Goal: Information Seeking & Learning: Learn about a topic

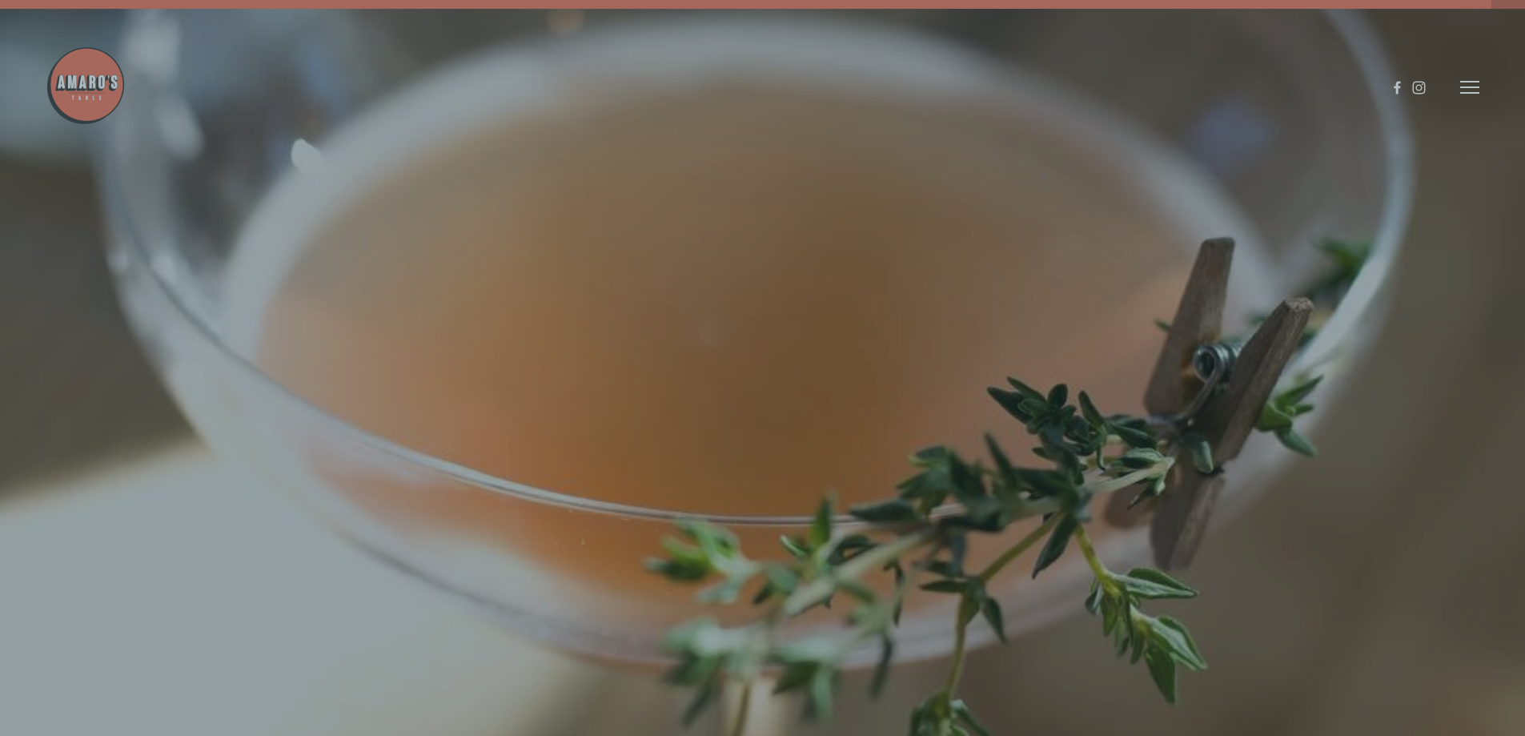
scroll to position [34, 0]
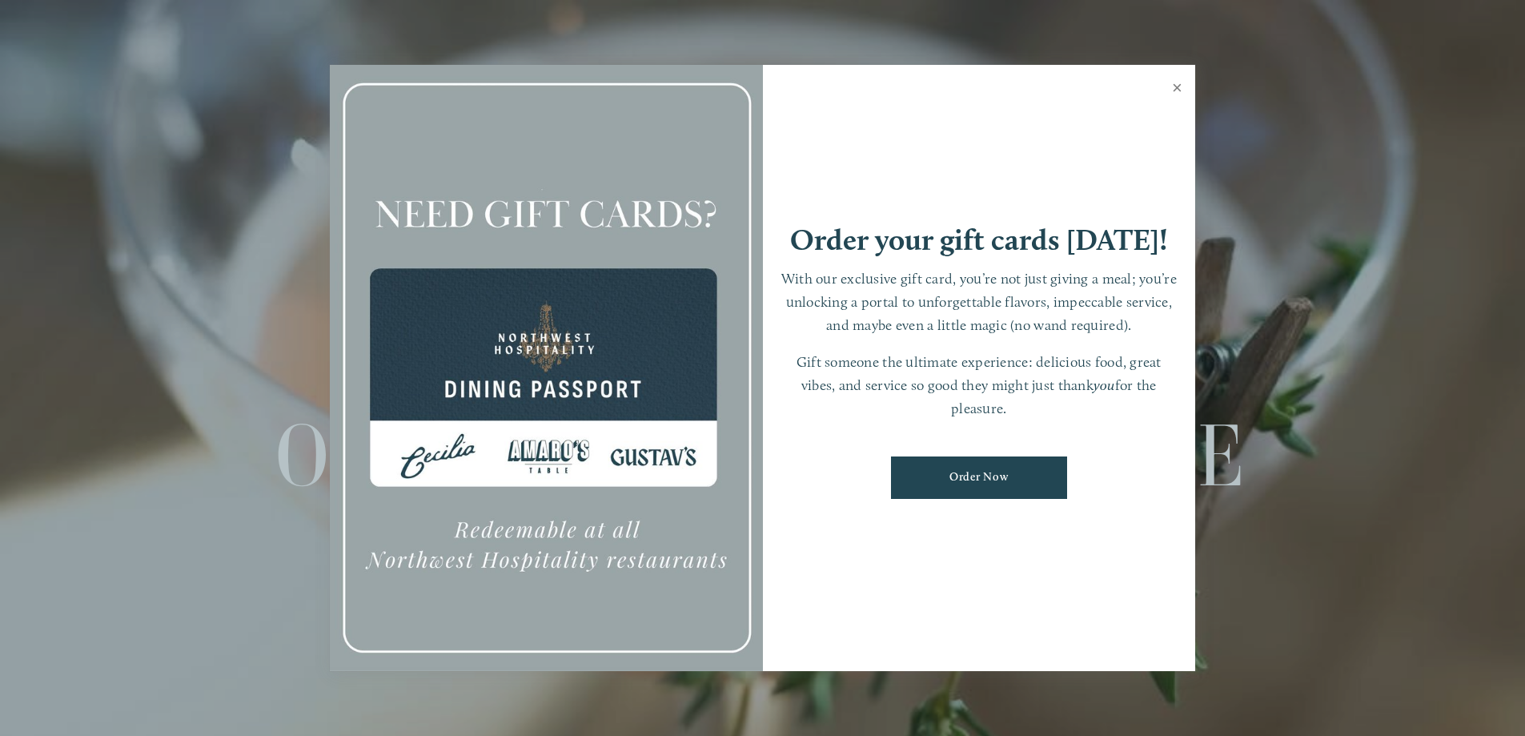
click at [1177, 78] on link "Close" at bounding box center [1176, 89] width 31 height 45
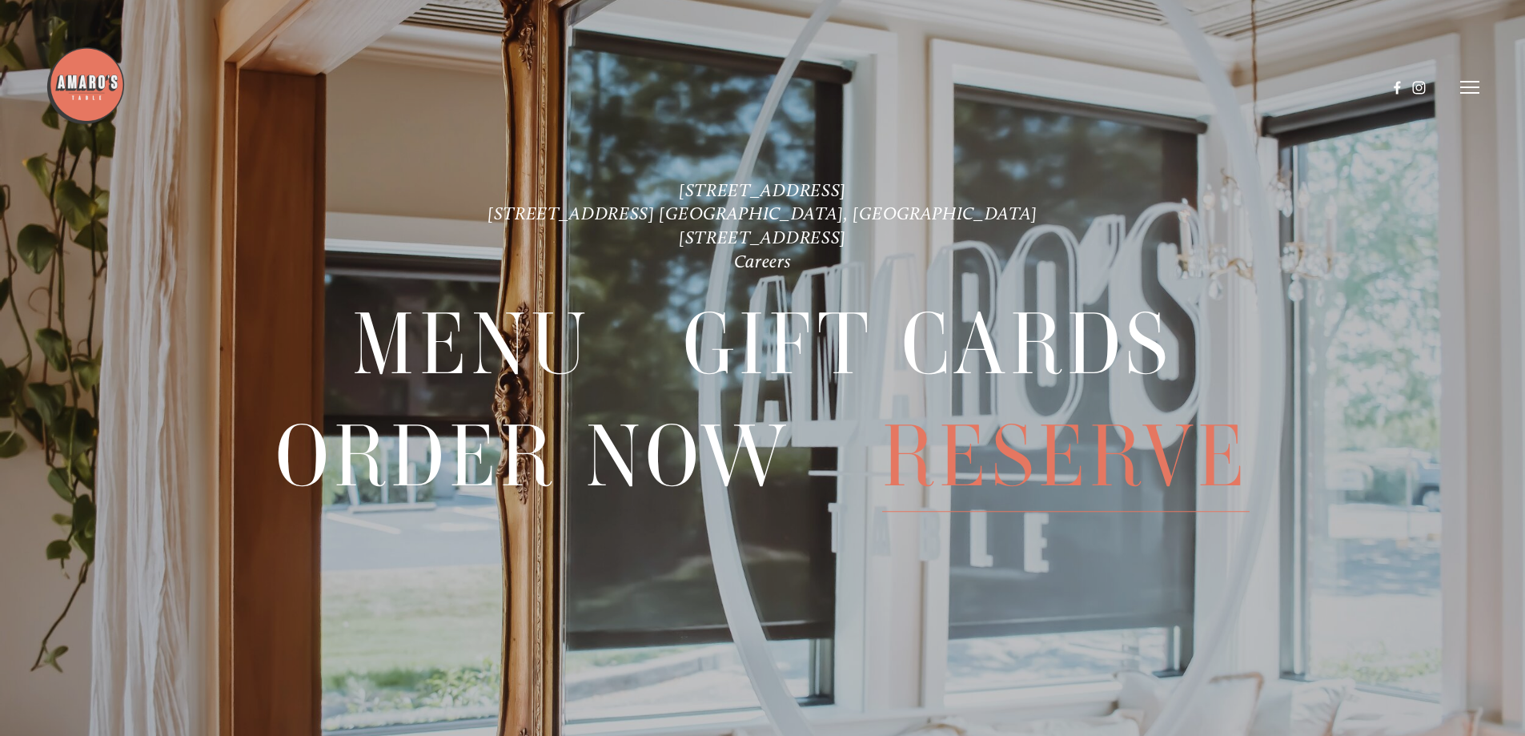
scroll to position [0, 0]
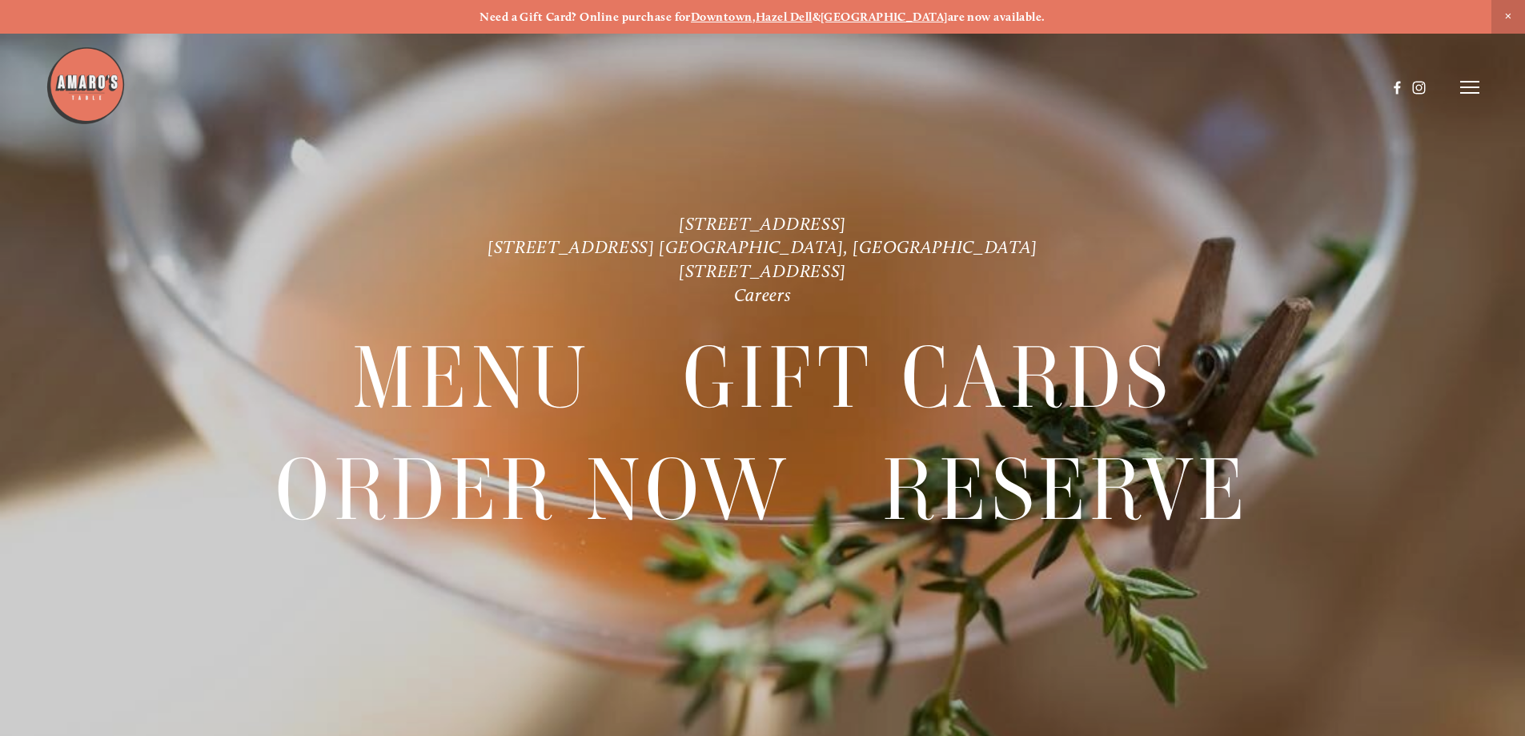
click at [1468, 87] on line at bounding box center [1469, 87] width 19 height 0
click at [1298, 84] on span "Gallery" at bounding box center [1299, 86] width 39 height 15
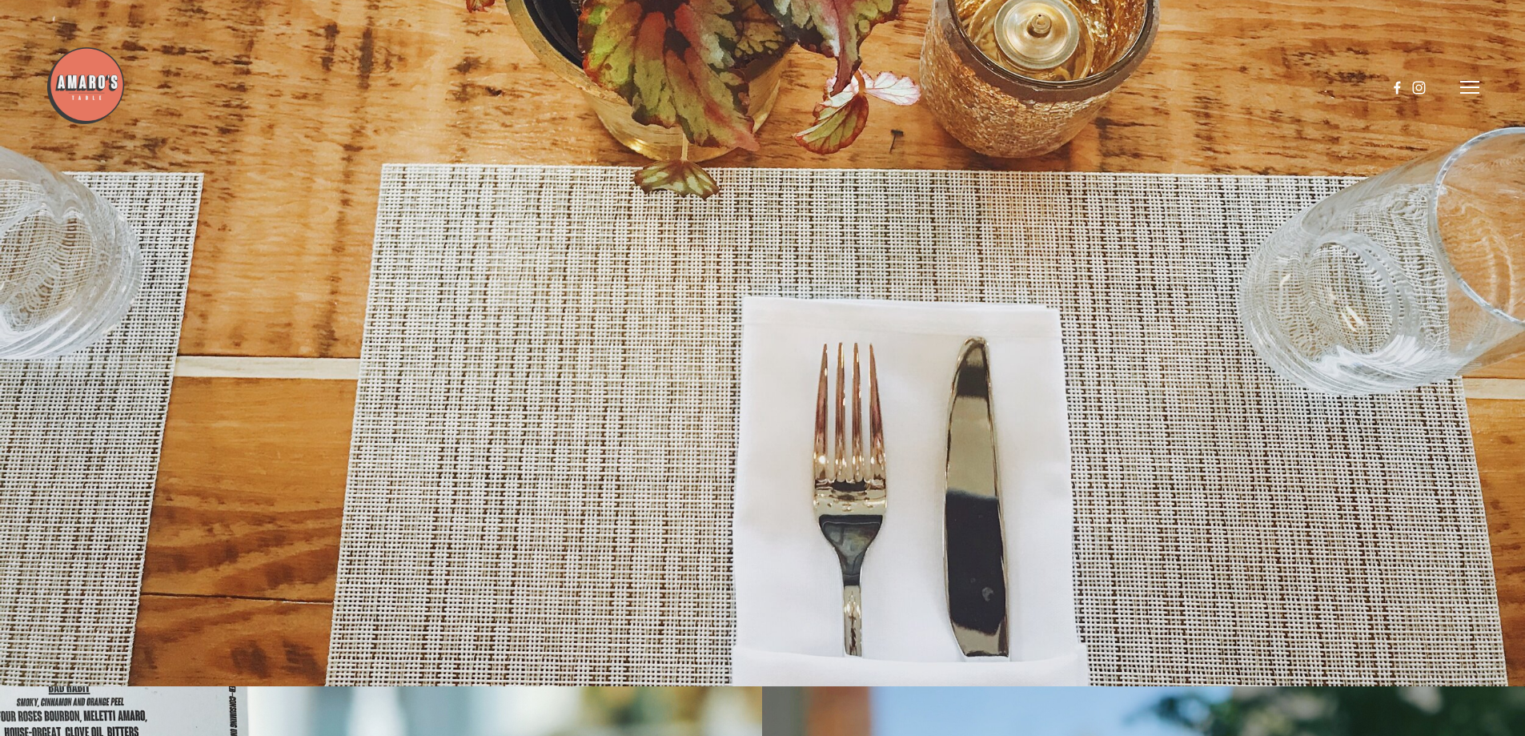
scroll to position [13688, 0]
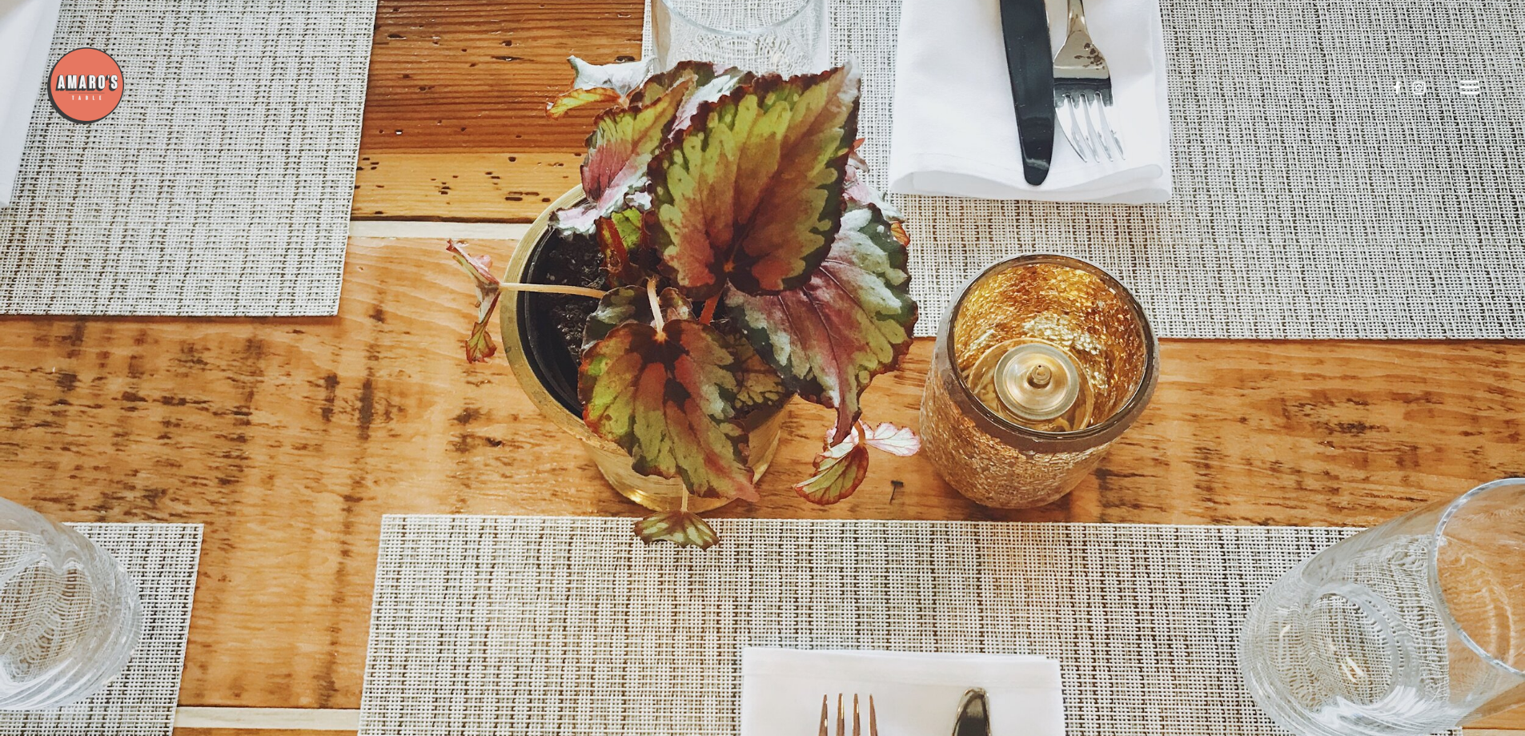
click at [1467, 89] on icon at bounding box center [1469, 87] width 19 height 14
click at [1142, 83] on span "Menu" at bounding box center [1133, 86] width 33 height 15
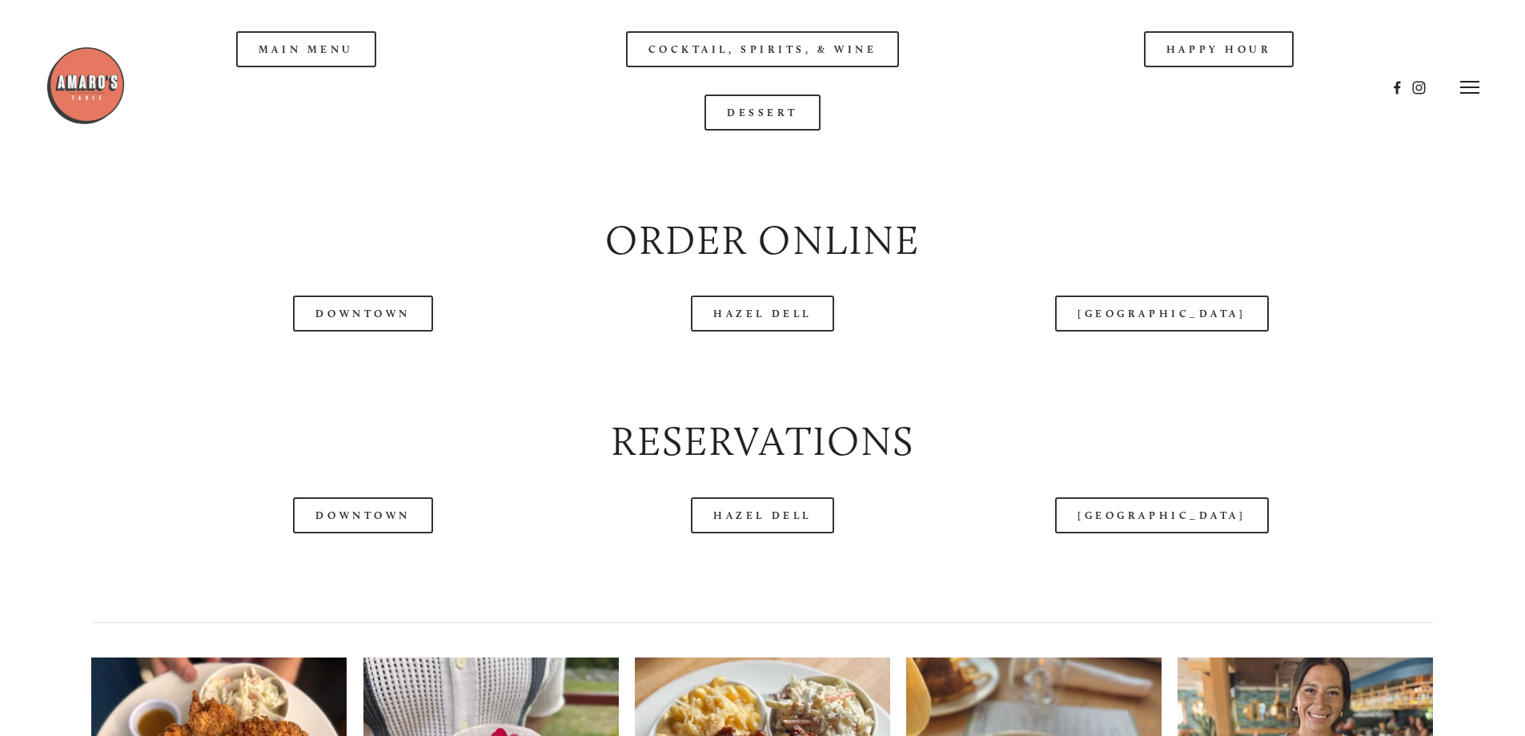
scroll to position [1921, 0]
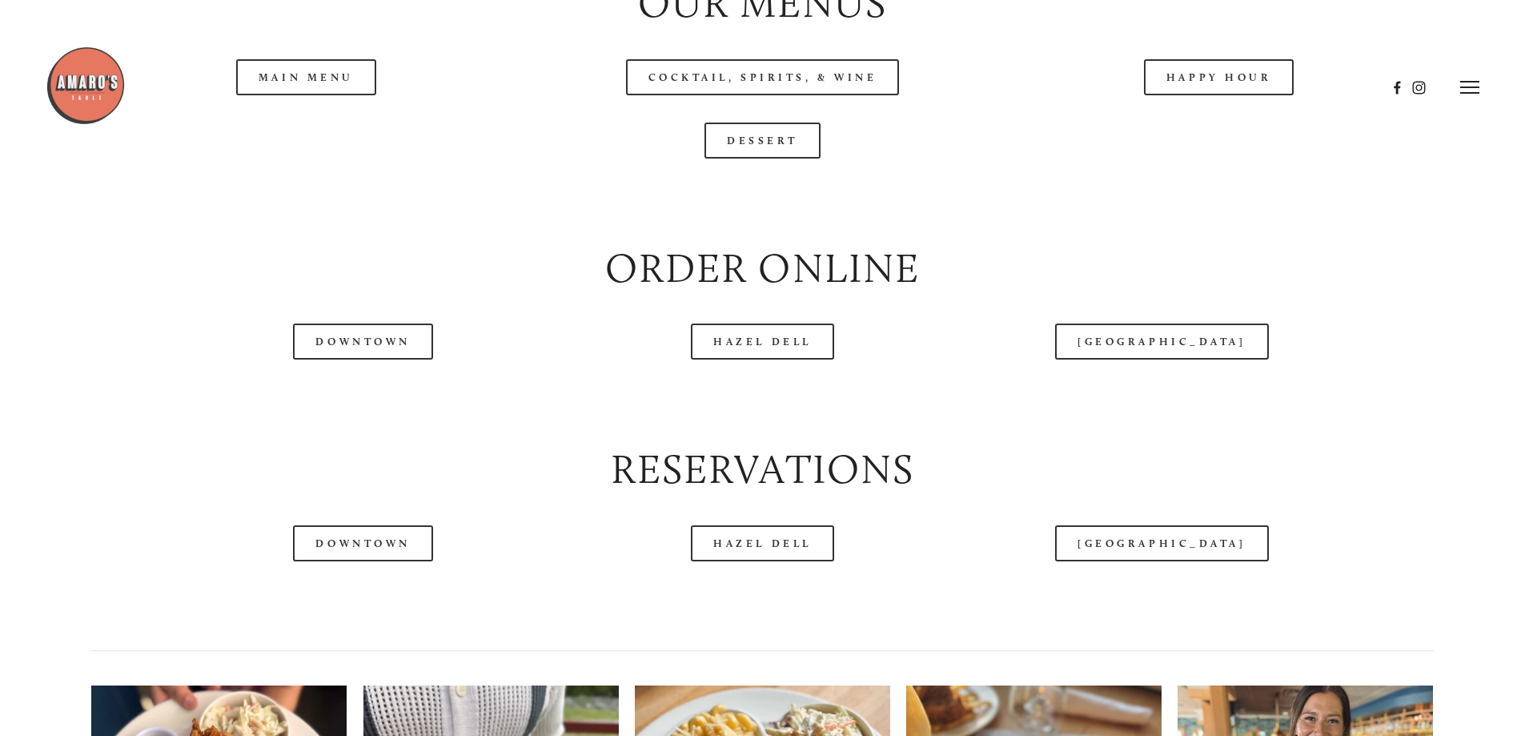
click at [359, 121] on div at bounding box center [716, 87] width 1341 height 83
click at [333, 134] on header "Menu Order Now Visit Gallery 0" at bounding box center [763, 87] width 1434 height 175
click at [324, 133] on header "Menu Order Now Visit Gallery 0" at bounding box center [763, 87] width 1434 height 175
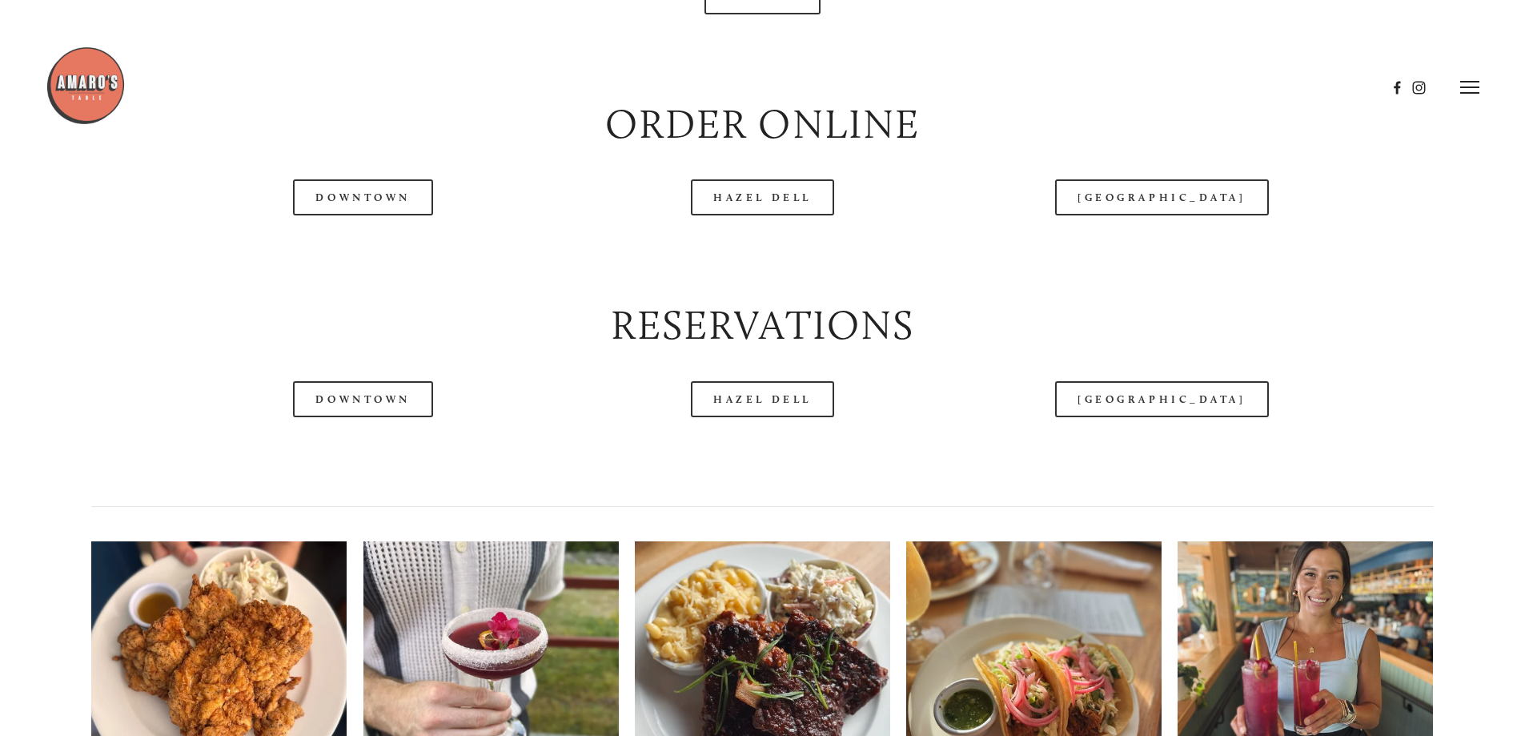
scroll to position [1841, 0]
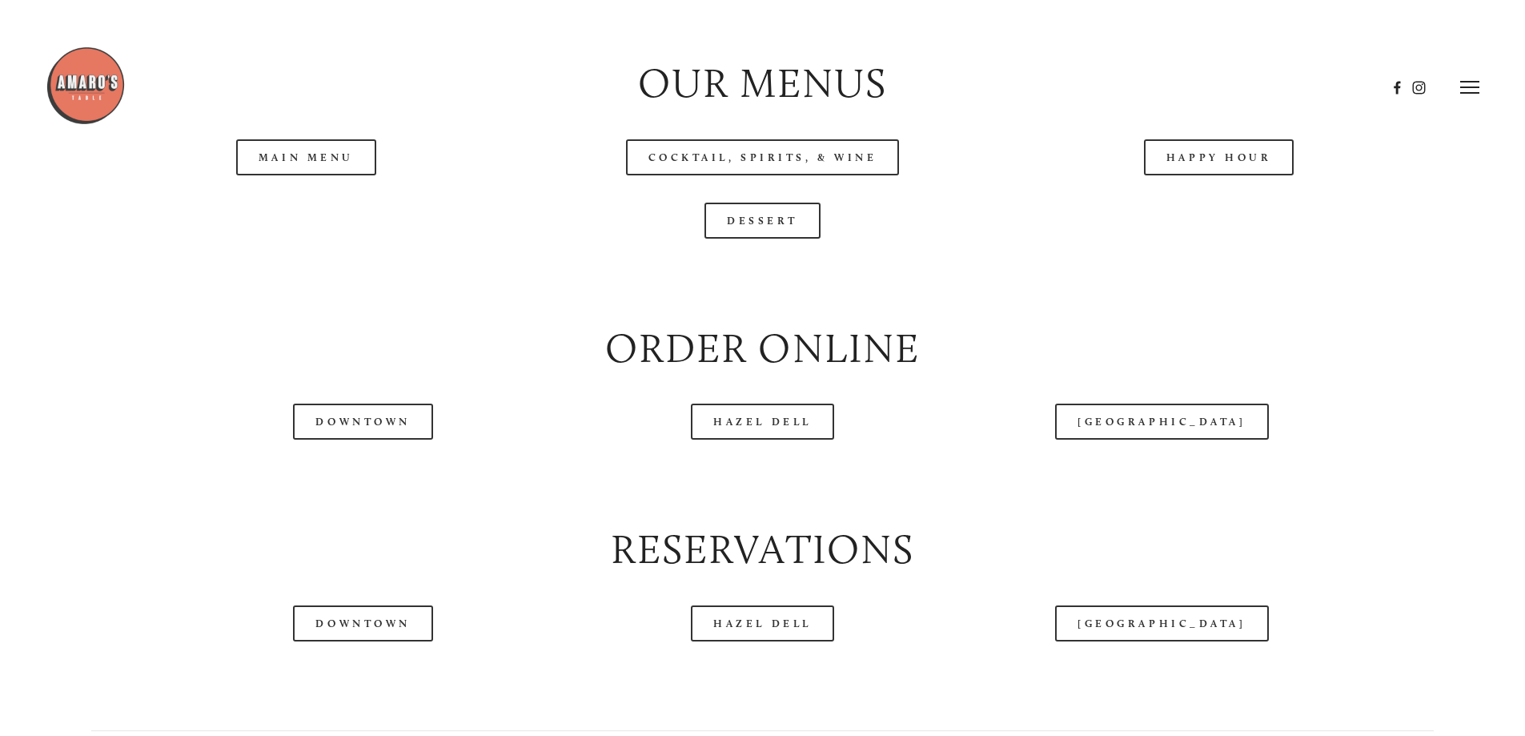
click at [863, 239] on div "Dessert" at bounding box center [762, 221] width 1342 height 36
click at [320, 175] on link "Main Menu" at bounding box center [306, 157] width 140 height 36
